Goal: Task Accomplishment & Management: Use online tool/utility

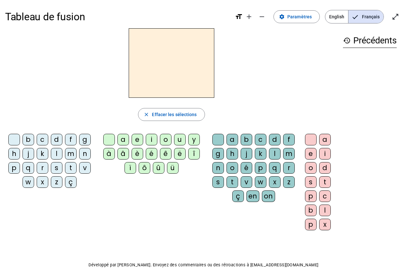
click at [287, 153] on div "m" at bounding box center [289, 154] width 12 height 12
click at [232, 139] on div "a" at bounding box center [233, 140] width 12 height 12
click at [287, 154] on div "m" at bounding box center [289, 154] width 12 height 12
click at [121, 139] on div "a" at bounding box center [124, 140] width 12 height 12
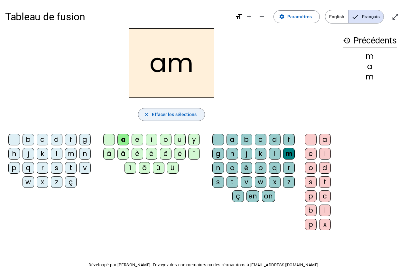
click at [170, 116] on span "Effacer les sélections" at bounding box center [174, 115] width 45 height 8
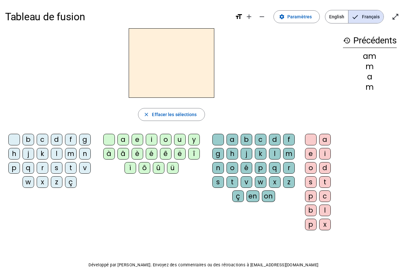
click at [371, 70] on div "m" at bounding box center [370, 67] width 54 height 8
click at [70, 157] on div "m" at bounding box center [71, 154] width 12 height 12
click at [125, 137] on div "a" at bounding box center [124, 140] width 12 height 12
click at [273, 153] on div "l" at bounding box center [275, 154] width 12 height 12
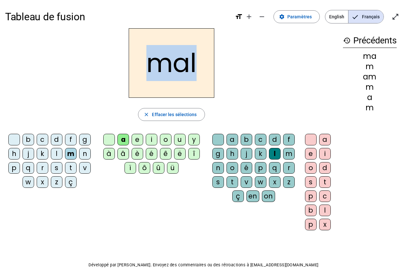
drag, startPoint x: 148, startPoint y: 69, endPoint x: 199, endPoint y: 65, distance: 51.3
click at [199, 65] on h2 "mal" at bounding box center [172, 63] width 86 height 70
click at [256, 66] on div "mal" at bounding box center [171, 63] width 333 height 70
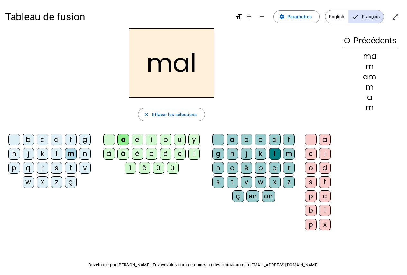
click at [151, 66] on h2 "mal" at bounding box center [172, 63] width 86 height 70
click at [184, 117] on span "Effacer les sélections" at bounding box center [174, 115] width 45 height 8
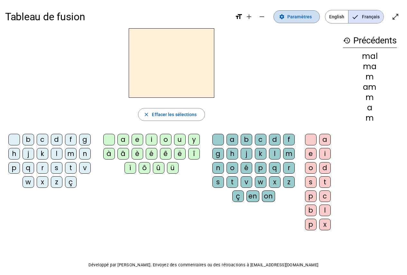
click at [305, 20] on span "Paramètres" at bounding box center [300, 17] width 24 height 8
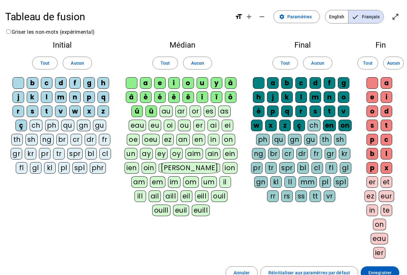
click at [146, 100] on div "è" at bounding box center [146, 97] width 12 height 12
drag, startPoint x: 134, startPoint y: 100, endPoint x: 149, endPoint y: 100, distance: 15.5
click at [134, 101] on div "â" at bounding box center [132, 97] width 12 height 12
click at [159, 97] on div "é" at bounding box center [160, 97] width 12 height 12
click at [172, 96] on div "ê" at bounding box center [174, 97] width 12 height 12
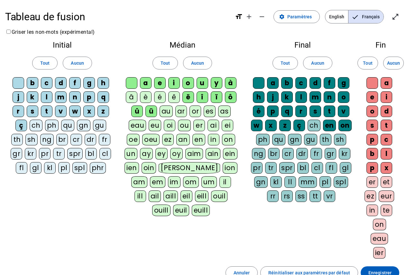
drag, startPoint x: 188, startPoint y: 94, endPoint x: 199, endPoint y: 96, distance: 10.5
click at [189, 94] on div "ë" at bounding box center [189, 97] width 12 height 12
drag, startPoint x: 199, startPoint y: 96, endPoint x: 207, endPoint y: 99, distance: 8.9
click at [199, 96] on div "î" at bounding box center [203, 97] width 12 height 12
click at [216, 100] on div "ï" at bounding box center [217, 97] width 12 height 12
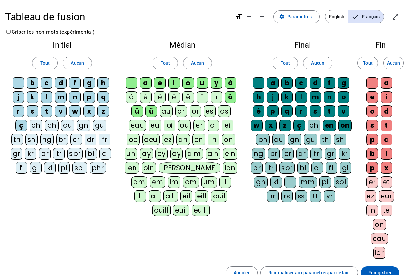
click at [229, 98] on div "ô" at bounding box center [231, 97] width 12 height 12
click at [232, 81] on div "à" at bounding box center [231, 83] width 12 height 12
click at [150, 114] on div "ü" at bounding box center [152, 112] width 12 height 12
click at [137, 110] on div "û" at bounding box center [137, 112] width 12 height 12
click at [300, 125] on div "ç" at bounding box center [300, 126] width 12 height 12
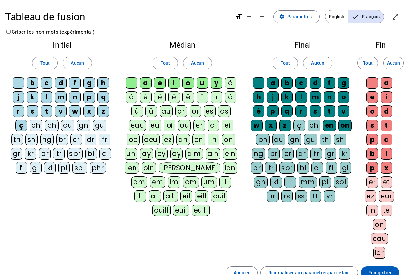
click at [327, 125] on div "en" at bounding box center [329, 126] width 13 height 12
click at [343, 126] on div "on" at bounding box center [345, 126] width 13 height 12
click at [360, 107] on div "Fin Tout Aucun a e i o d s t p c b l p x er et ez eur in te on eau ier" at bounding box center [381, 151] width 43 height 231
click at [249, 17] on mat-icon "add" at bounding box center [249, 17] width 8 height 8
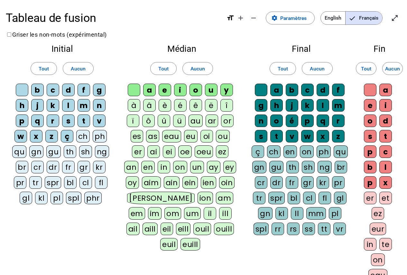
click at [243, 41] on div "Médian Tout Aucun a e i o u y à â è é ê ë [PERSON_NAME] ô û ü au ar or es as ea…" at bounding box center [182, 149] width 127 height 221
click at [301, 19] on span "Paramètres" at bounding box center [294, 18] width 26 height 9
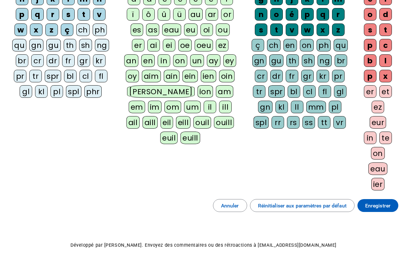
scroll to position [119, 0]
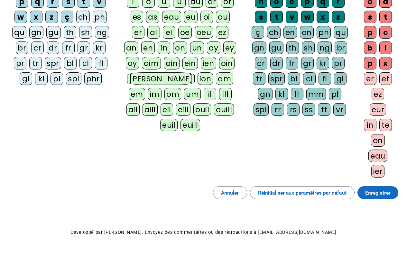
click at [379, 196] on span "Enregistrer" at bounding box center [378, 193] width 25 height 9
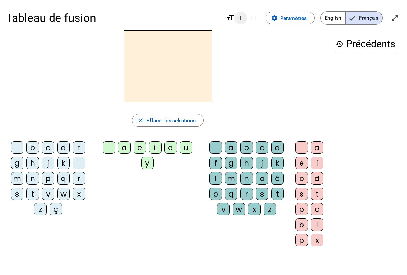
click at [243, 21] on mat-icon "add" at bounding box center [241, 18] width 8 height 8
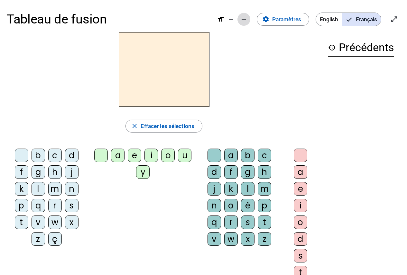
click at [249, 21] on span "Diminuer la taille de la police" at bounding box center [243, 19] width 15 height 15
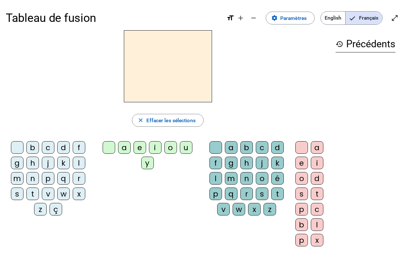
click at [297, 87] on div at bounding box center [168, 66] width 324 height 72
click at [80, 166] on div "l" at bounding box center [79, 163] width 13 height 13
click at [126, 148] on div "a" at bounding box center [124, 147] width 13 height 13
click at [249, 147] on div "b" at bounding box center [247, 147] width 13 height 13
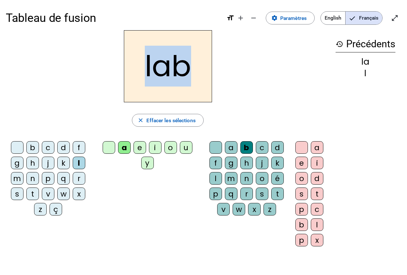
drag, startPoint x: 147, startPoint y: 74, endPoint x: 201, endPoint y: 70, distance: 53.9
click at [201, 70] on h2 "lab" at bounding box center [168, 66] width 88 height 72
click at [179, 118] on span "Effacer les sélections" at bounding box center [171, 120] width 49 height 9
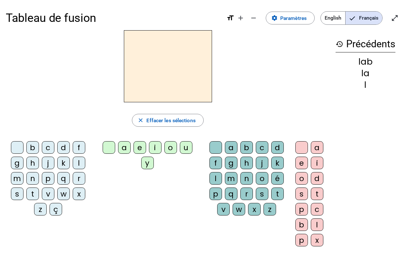
click at [80, 164] on div "l" at bounding box center [79, 163] width 13 height 13
click at [123, 149] on div "a" at bounding box center [124, 147] width 13 height 13
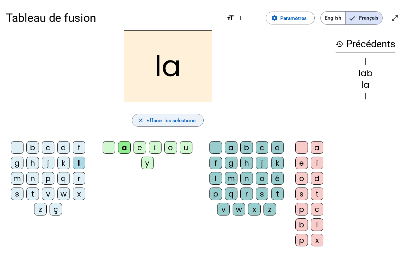
click at [184, 119] on span "Effacer les sélections" at bounding box center [171, 120] width 49 height 9
